Goal: Information Seeking & Learning: Learn about a topic

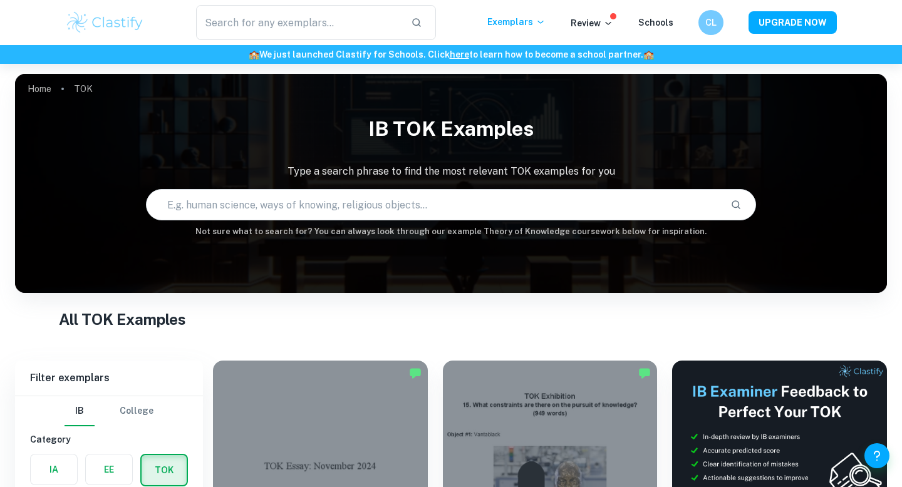
scroll to position [426, 0]
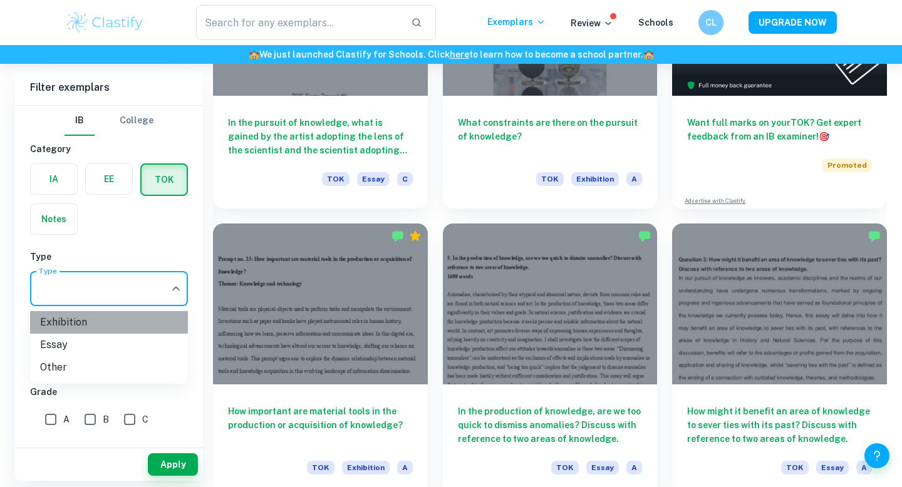
click at [127, 326] on li "Exhibition" at bounding box center [109, 322] width 158 height 23
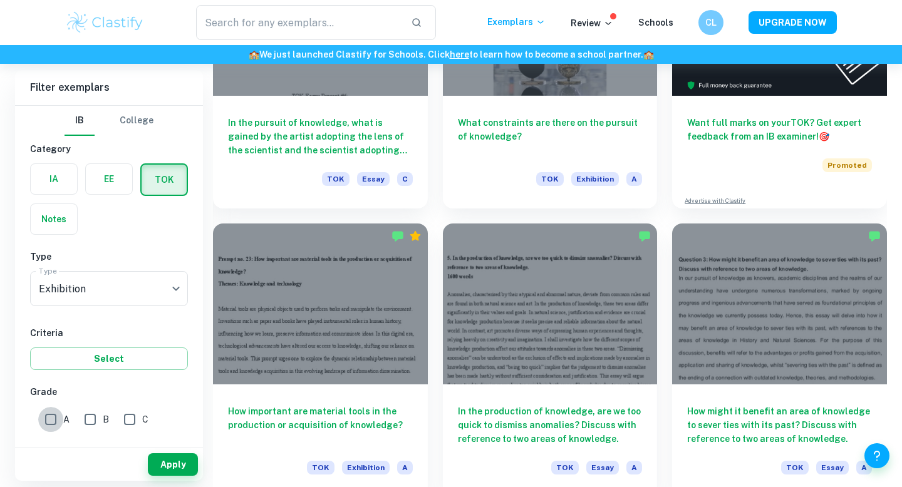
click at [48, 420] on input "A" at bounding box center [50, 419] width 25 height 25
checkbox input "true"
click at [172, 464] on button "Apply" at bounding box center [173, 464] width 50 height 23
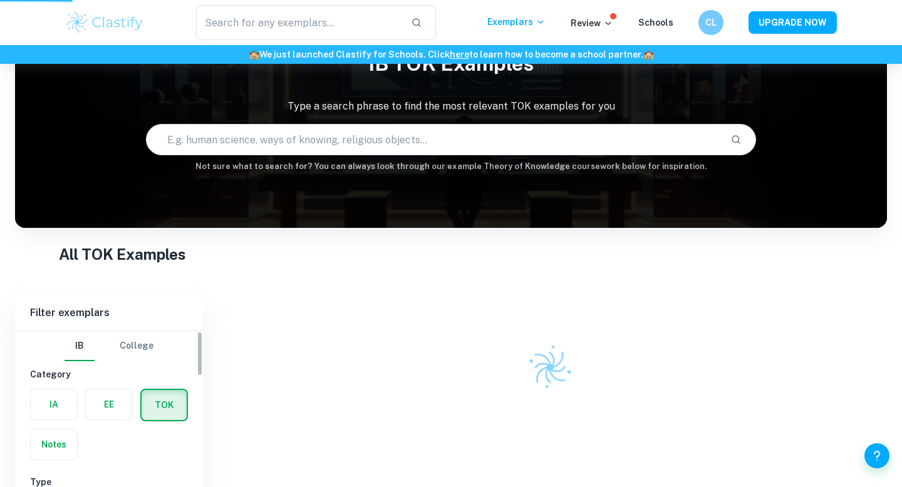
scroll to position [64, 0]
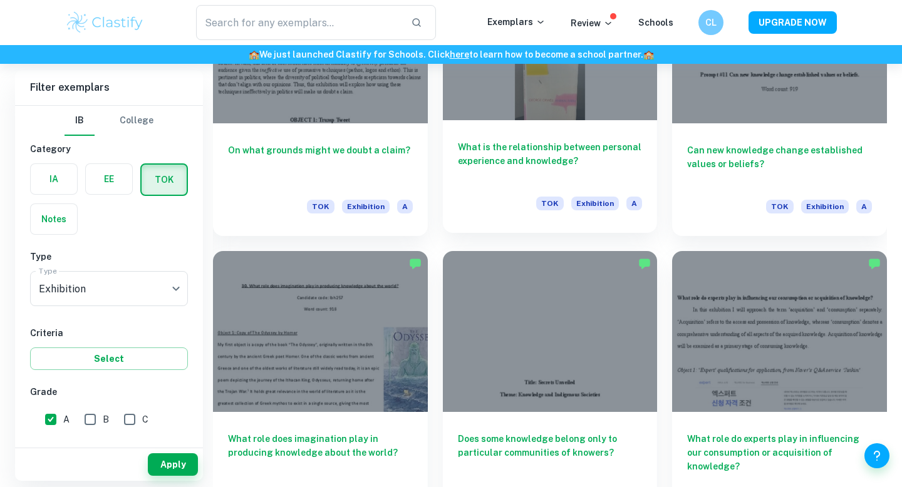
scroll to position [2899, 0]
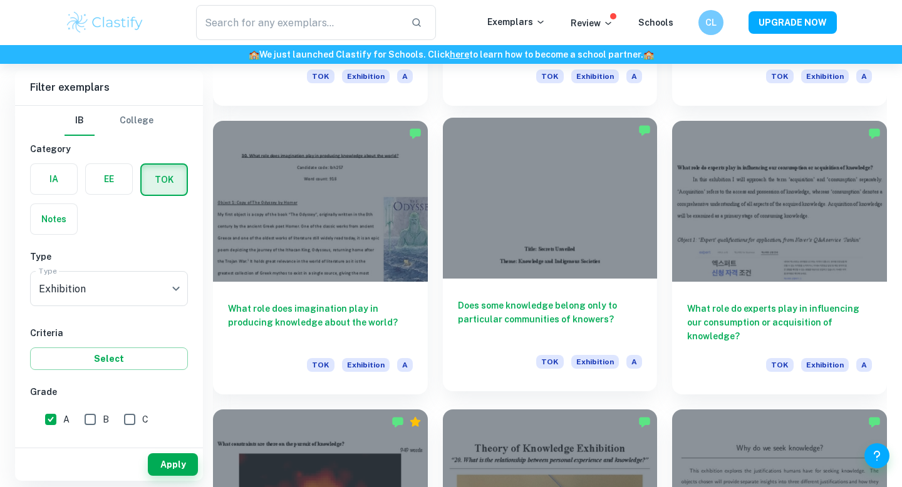
click at [548, 275] on div at bounding box center [550, 198] width 215 height 161
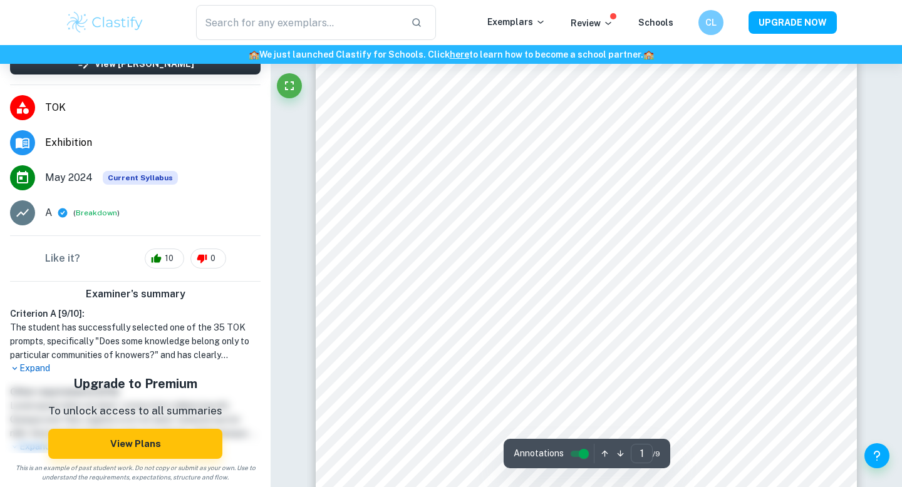
scroll to position [101, 0]
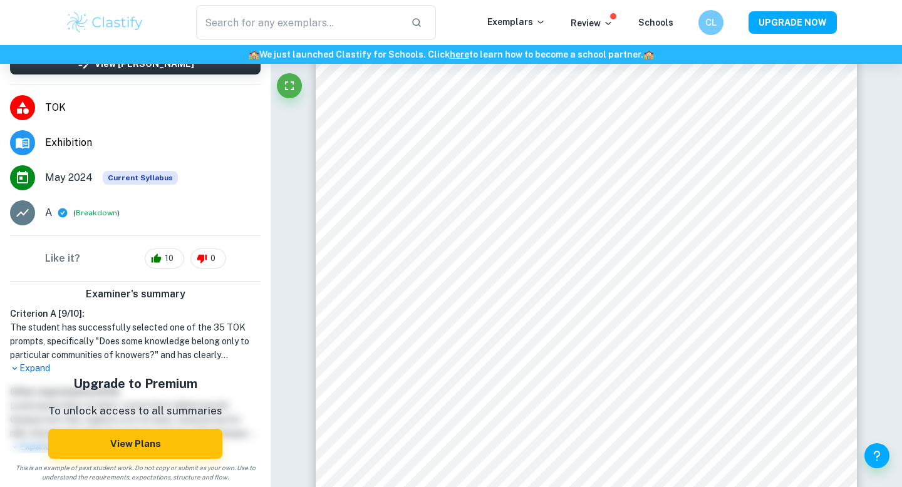
click at [41, 366] on p "Expand" at bounding box center [135, 368] width 250 height 13
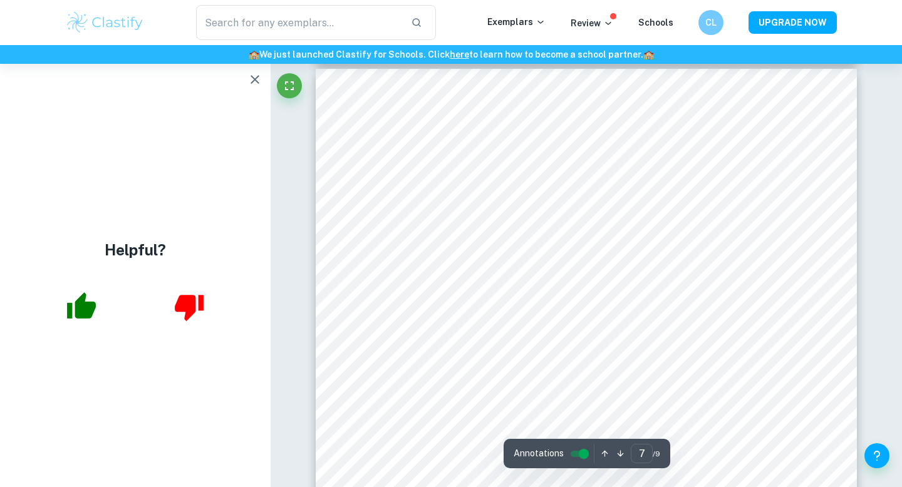
scroll to position [4427, 0]
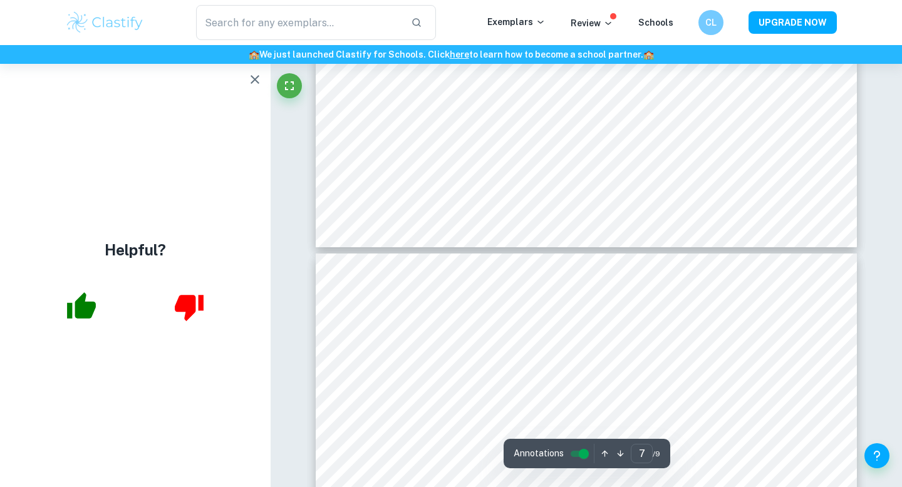
type input "8"
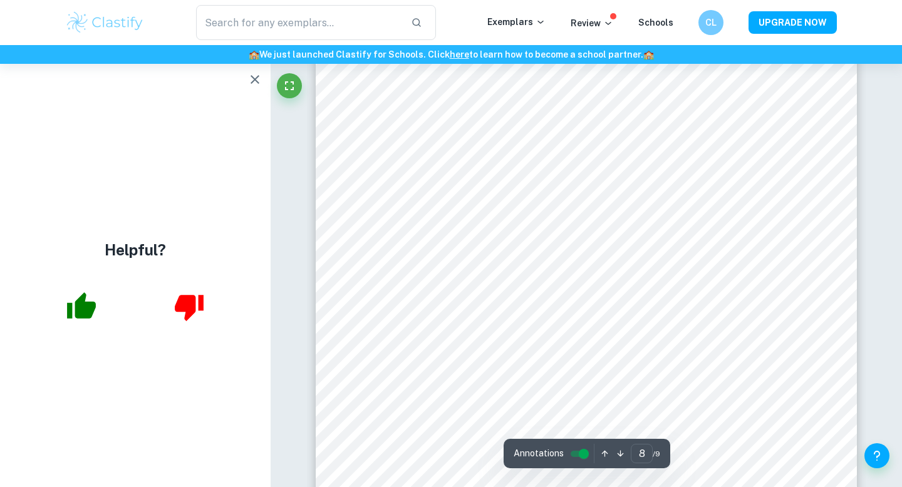
scroll to position [5276, 0]
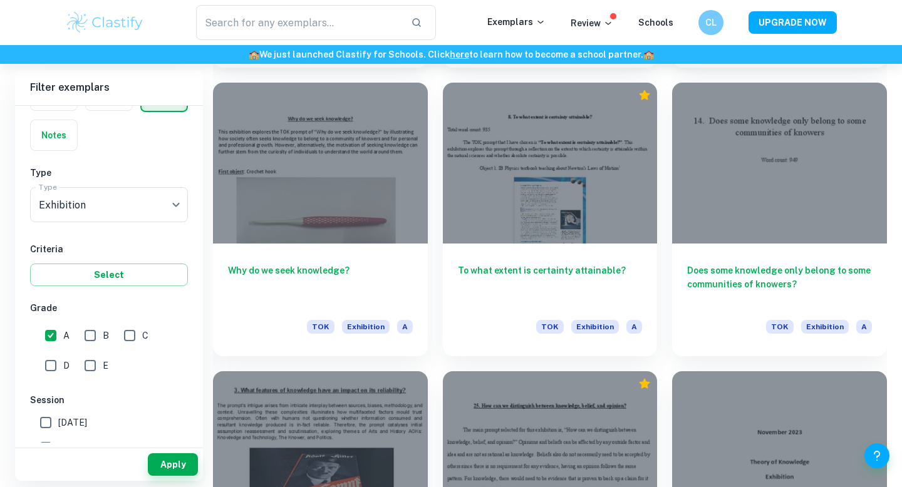
scroll to position [10726, 0]
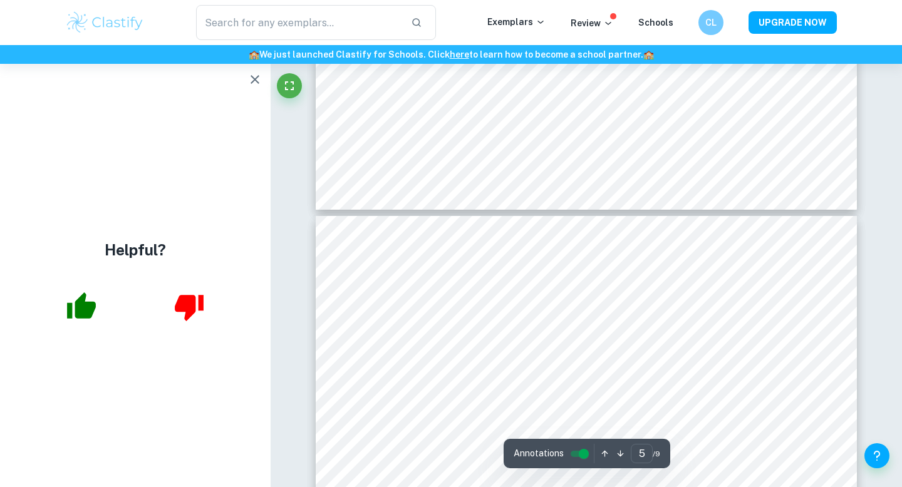
type input "6"
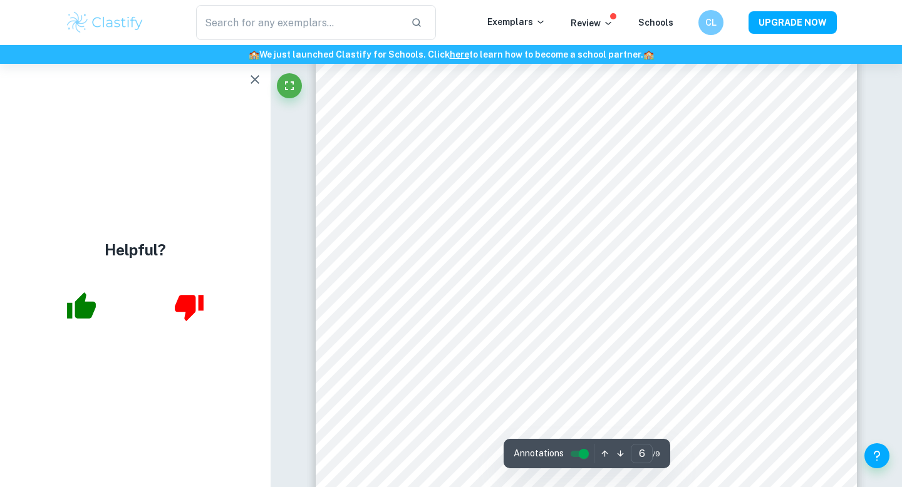
scroll to position [3946, 0]
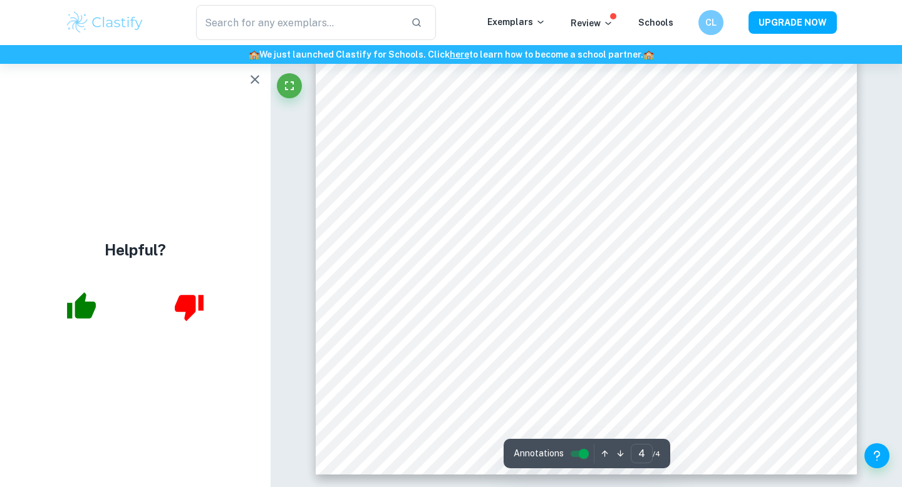
click at [255, 81] on icon "button" at bounding box center [254, 79] width 15 height 15
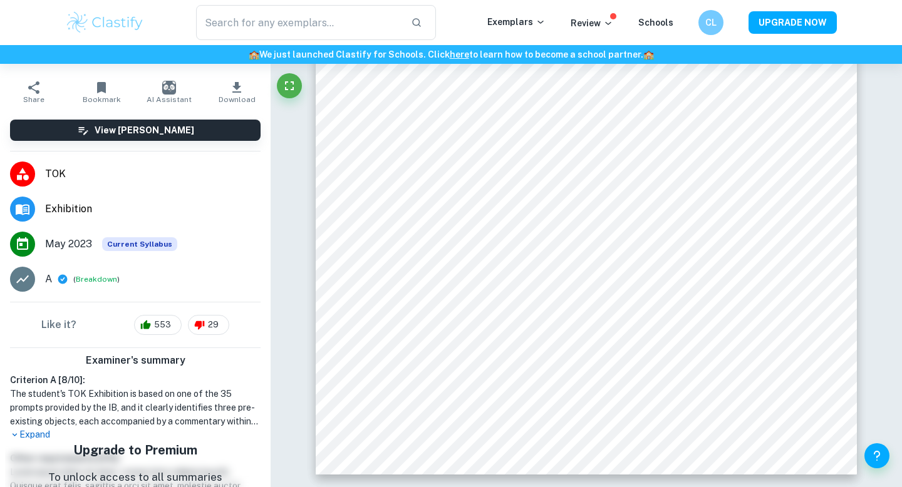
scroll to position [54, 0]
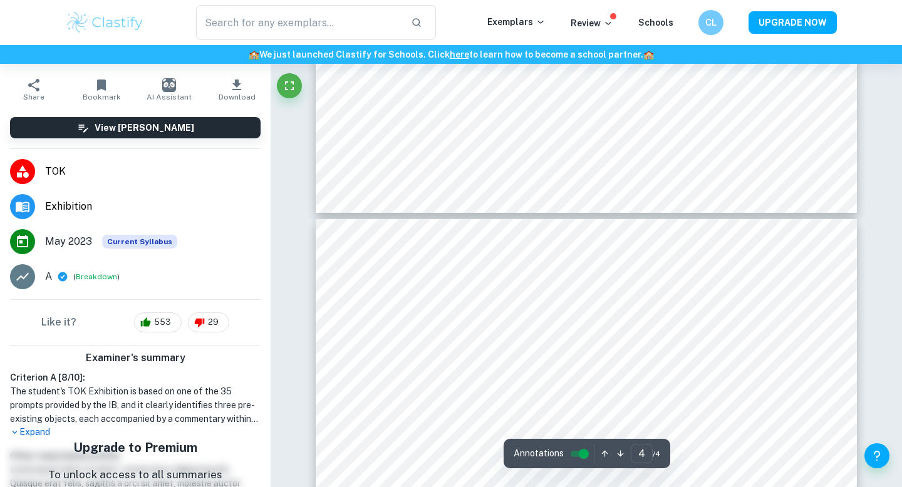
type input "3"
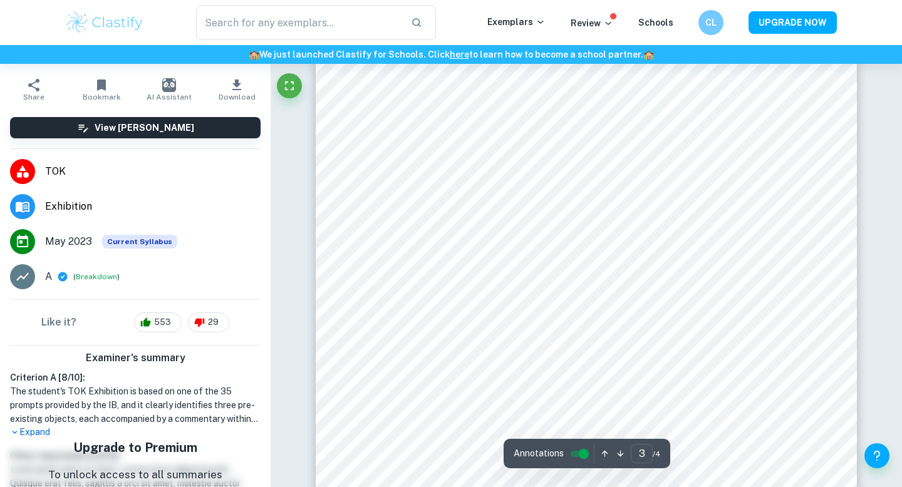
scroll to position [1727, 0]
